Goal: Contribute content: Contribute content

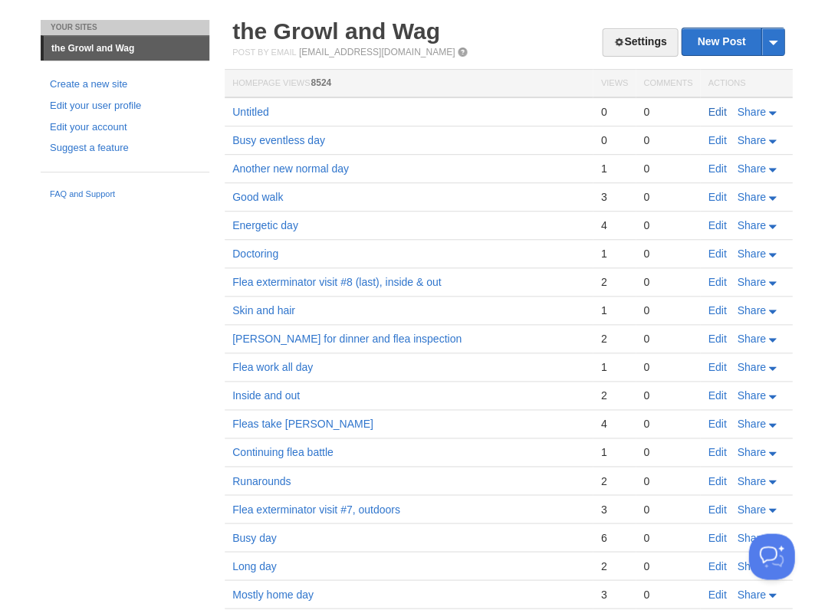
click at [708, 110] on link "Edit" at bounding box center [716, 112] width 18 height 12
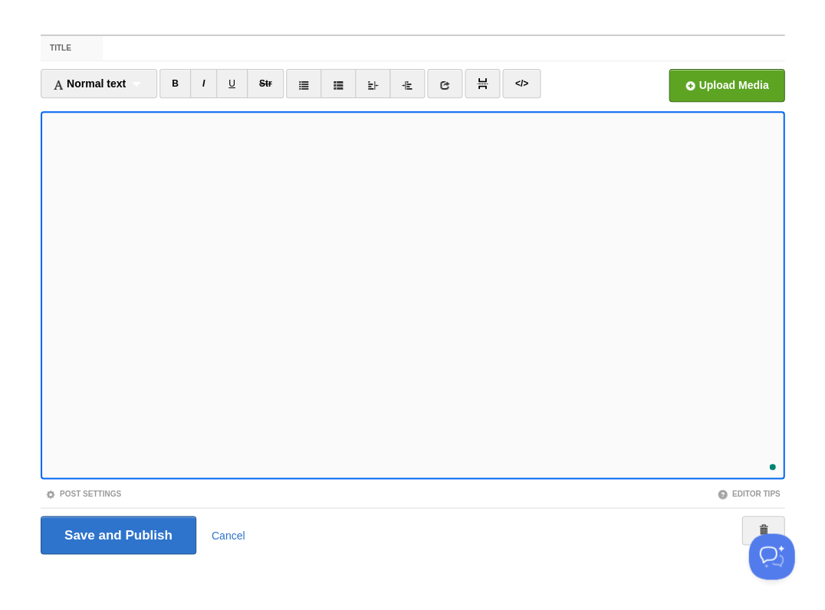
scroll to position [64, 0]
click at [770, 459] on div "1" at bounding box center [768, 461] width 17 height 17
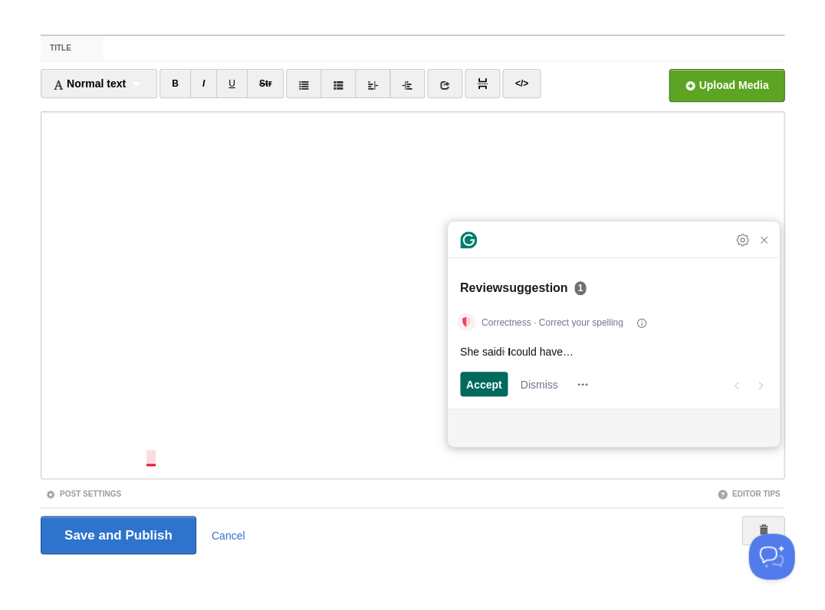
click at [481, 384] on span "Accept" at bounding box center [484, 384] width 36 height 16
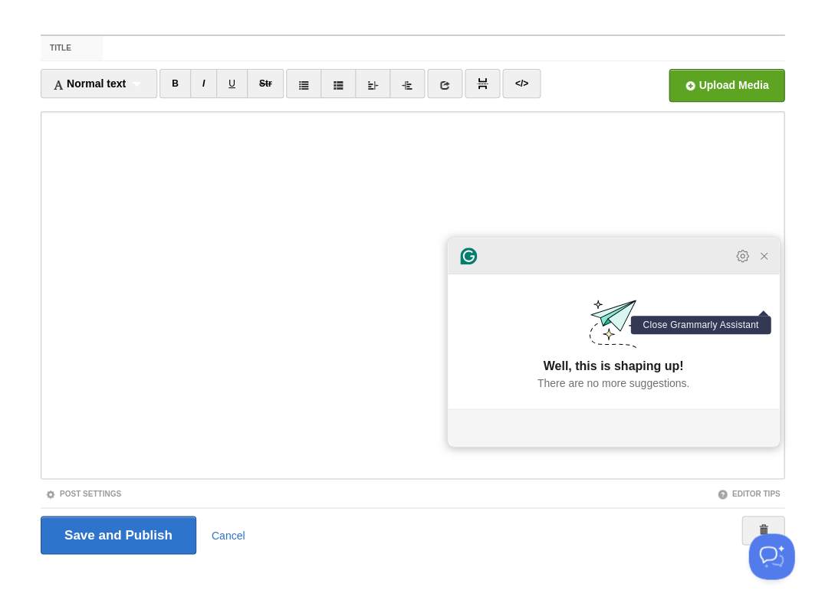
click at [763, 259] on icon "Close Grammarly Assistant" at bounding box center [763, 256] width 6 height 6
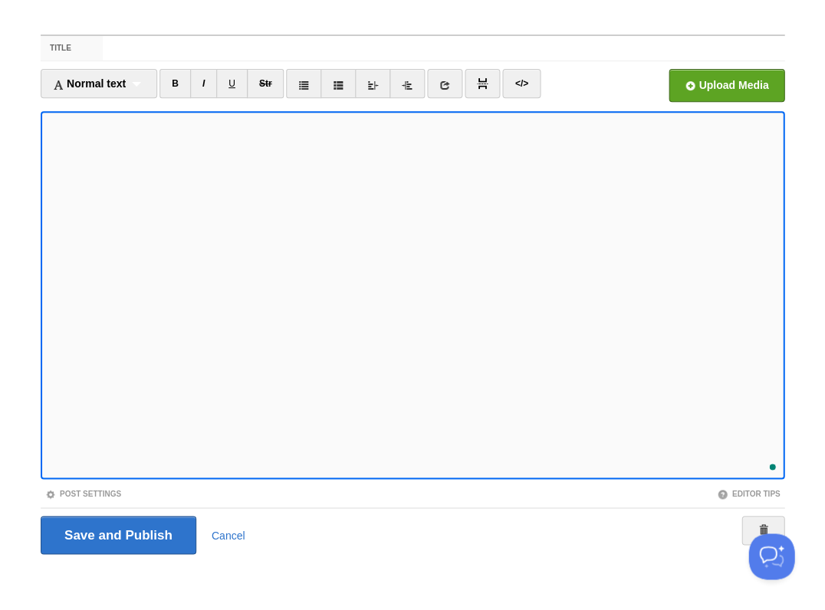
scroll to position [176, 0]
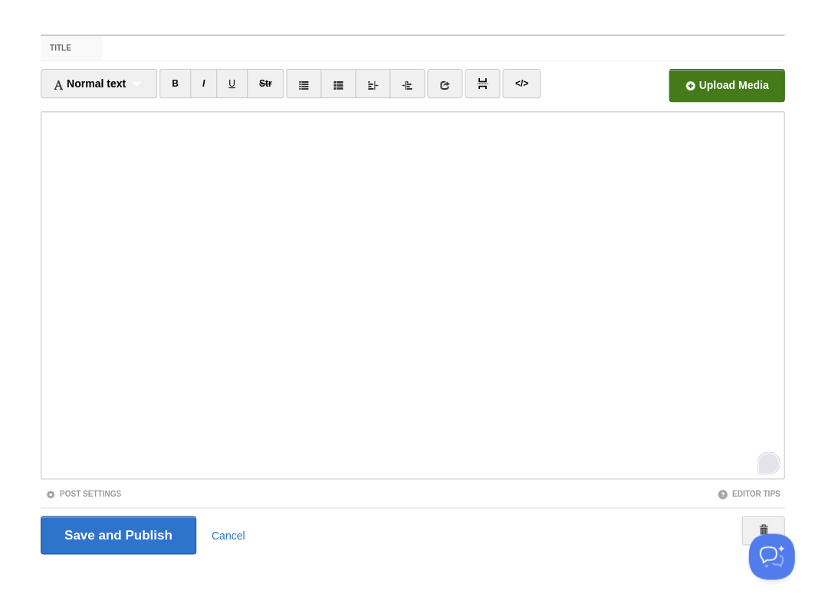
click at [709, 88] on input "file" at bounding box center [263, 90] width 1160 height 78
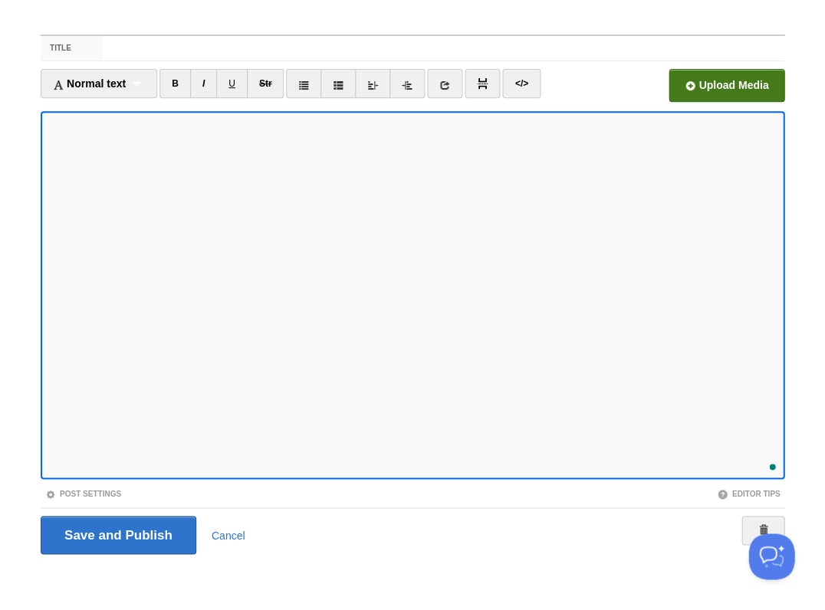
scroll to position [258, 0]
click at [748, 83] on input "file" at bounding box center [263, 90] width 1160 height 78
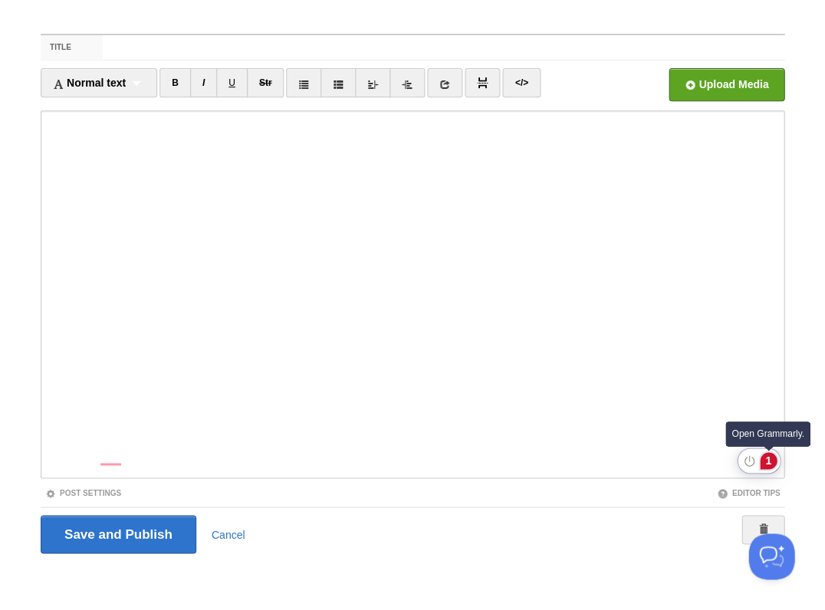
click at [770, 462] on div "1" at bounding box center [768, 460] width 17 height 17
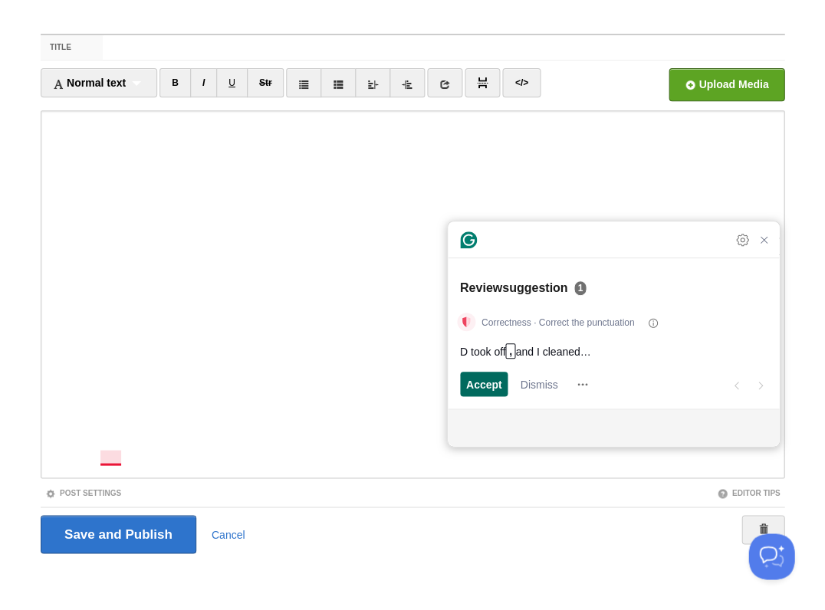
click at [486, 384] on span "Accept" at bounding box center [484, 384] width 36 height 16
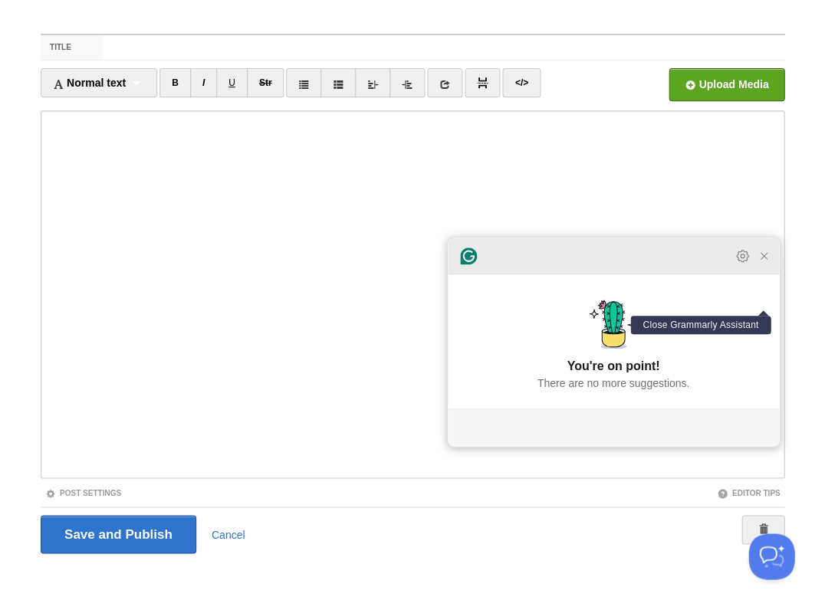
click at [763, 262] on icon "Close Grammarly Assistant" at bounding box center [763, 256] width 12 height 12
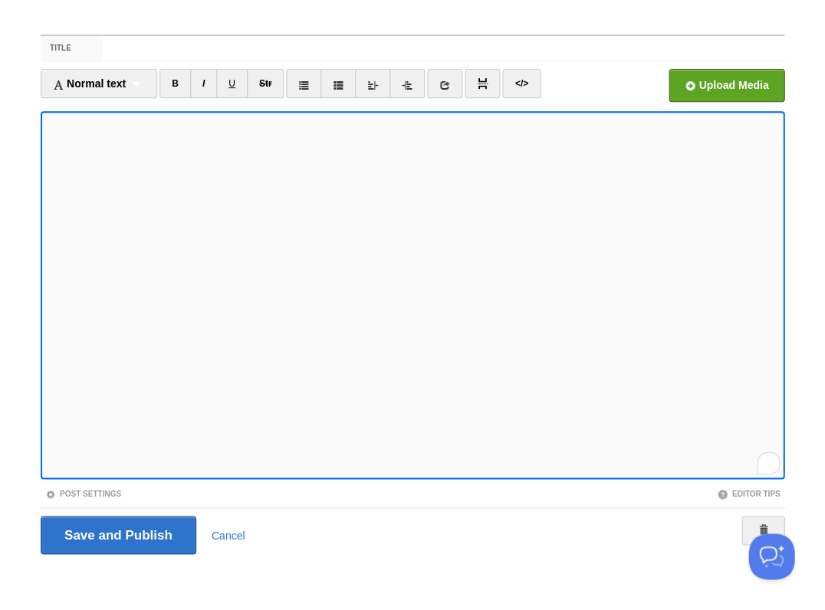
scroll to position [0, 0]
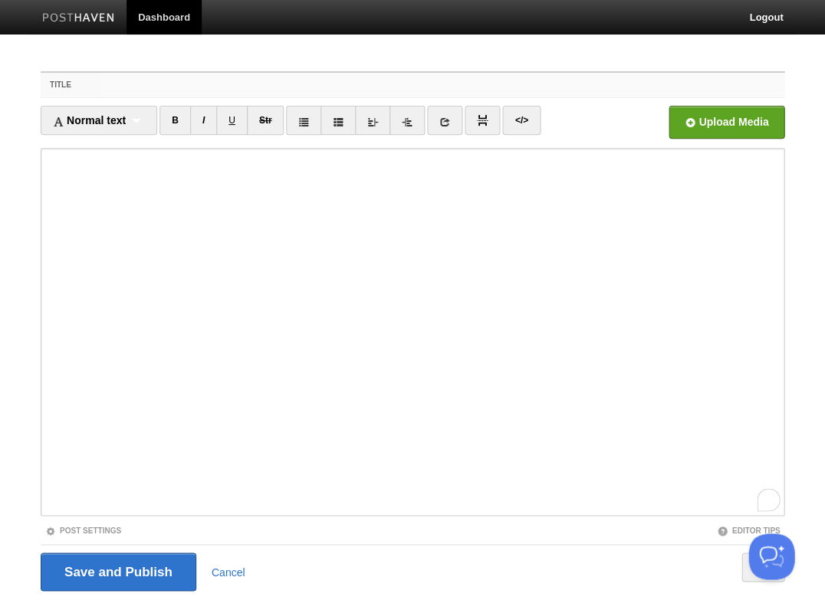
click at [125, 90] on input "Title" at bounding box center [443, 85] width 681 height 25
type input "Jaggy start to a wonderful day"
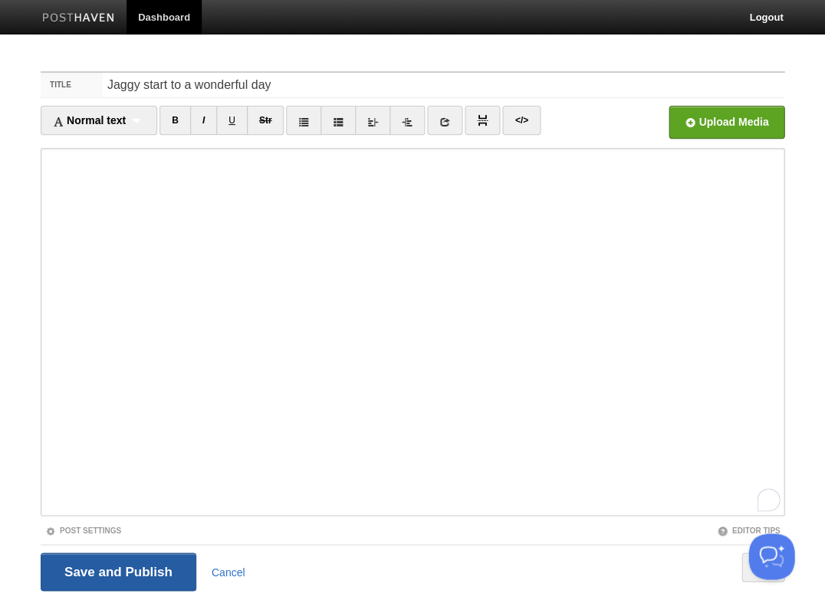
click at [117, 570] on input "Save and Publish" at bounding box center [119, 572] width 156 height 38
